Goal: Task Accomplishment & Management: Use online tool/utility

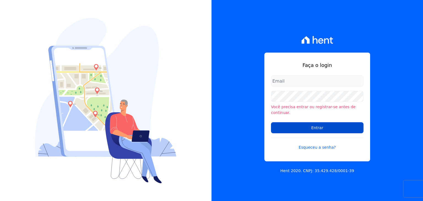
type input "[PERSON_NAME][EMAIL_ADDRESS][DOMAIN_NAME]"
click at [299, 124] on input "Entrar" at bounding box center [317, 127] width 92 height 11
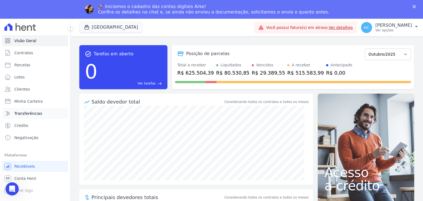
click at [30, 114] on span "Transferências" at bounding box center [28, 114] width 28 height 6
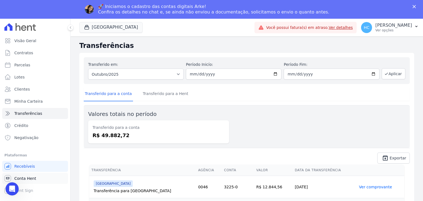
click at [26, 179] on span "Conta Hent" at bounding box center [25, 179] width 22 height 6
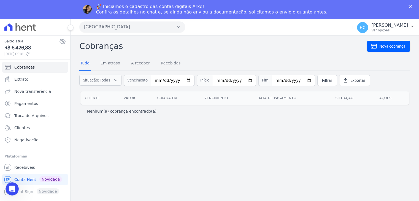
click at [22, 45] on span "R$ 6.426,83" at bounding box center [31, 47] width 55 height 7
copy span "6.426,83"
click at [24, 89] on span "Nova transferência" at bounding box center [32, 92] width 37 height 6
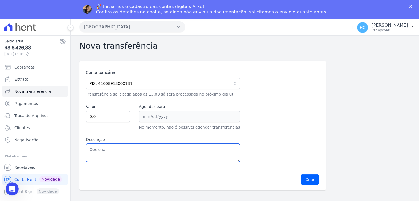
click at [114, 151] on textarea "Descrição" at bounding box center [163, 153] width 154 height 18
paste textarea "6.426,83"
click at [91, 149] on textarea "6.426,83" at bounding box center [163, 153] width 154 height 18
click at [91, 149] on textarea "6426,83" at bounding box center [163, 153] width 154 height 18
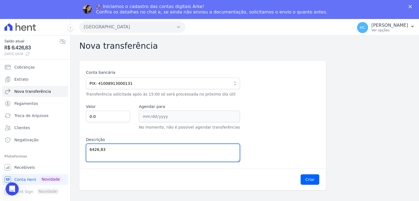
type textarea "6426,83"
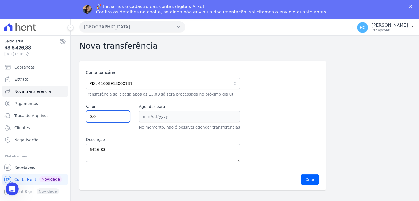
click at [113, 121] on input "0.0" at bounding box center [108, 117] width 44 height 12
paste input "6426.83"
type input "6426.83"
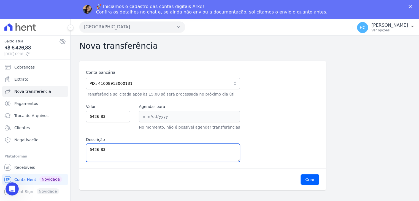
click at [121, 154] on textarea "6426,83" at bounding box center [163, 153] width 154 height 18
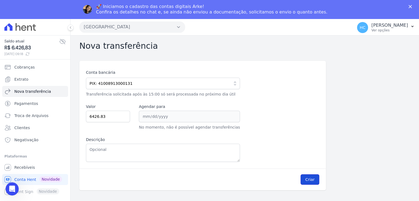
click at [312, 175] on button "Criar" at bounding box center [309, 179] width 19 height 10
